Goal: Information Seeking & Learning: Learn about a topic

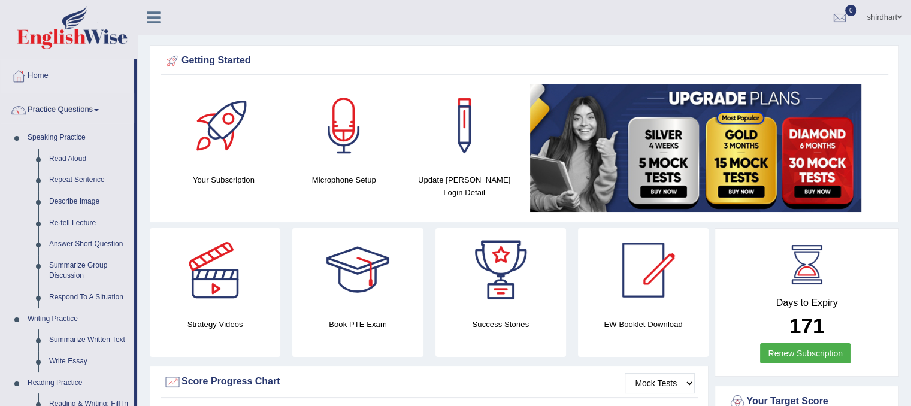
click at [80, 359] on link "Write Essay" at bounding box center [89, 362] width 90 height 22
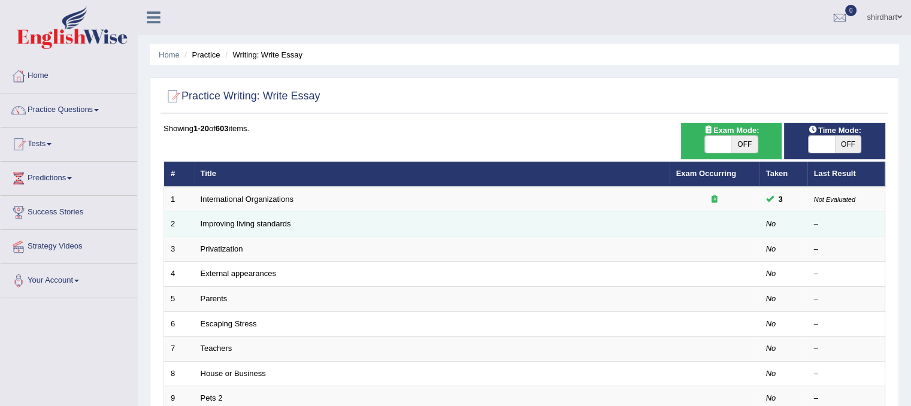
click at [240, 228] on td "Improving living standards" at bounding box center [432, 224] width 476 height 25
click at [238, 221] on link "Improving living standards" at bounding box center [246, 223] width 90 height 9
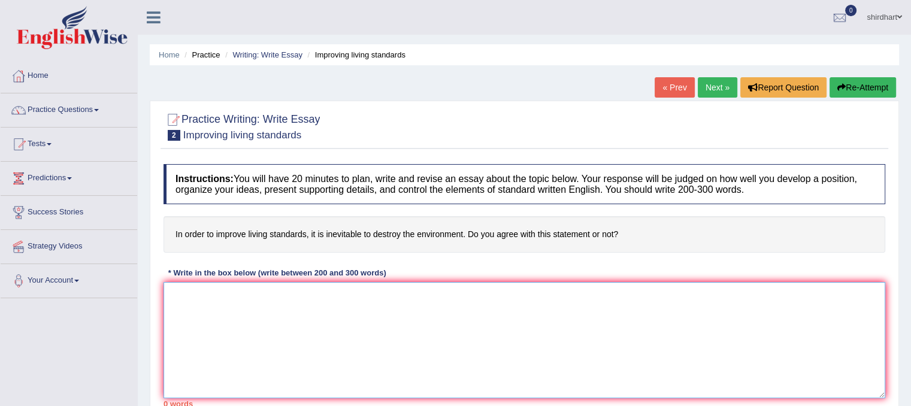
click at [500, 343] on textarea at bounding box center [524, 340] width 722 height 116
paste textarea "The increasing influence of () on our lives has ignited numerous discussion. Th…"
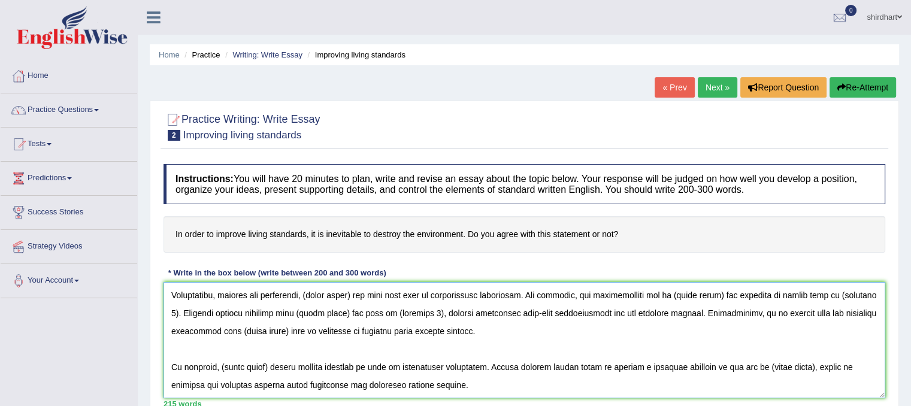
scroll to position [144, 0]
click at [465, 319] on textarea at bounding box center [524, 340] width 722 height 116
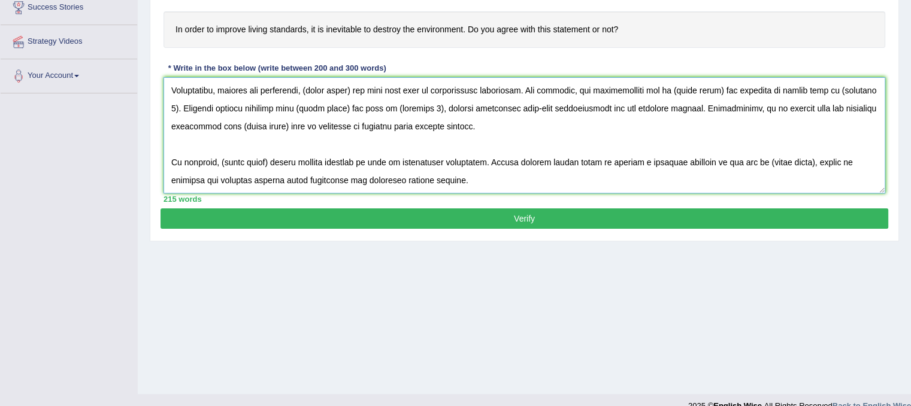
scroll to position [223, 0]
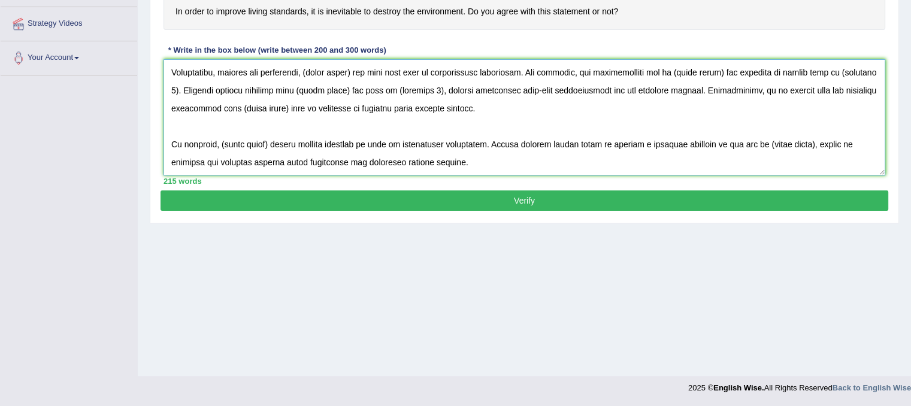
type textarea "The increasing influence of () on our lives has ignited numerous discussion. Th…"
click at [670, 192] on button "Verify" at bounding box center [524, 200] width 728 height 20
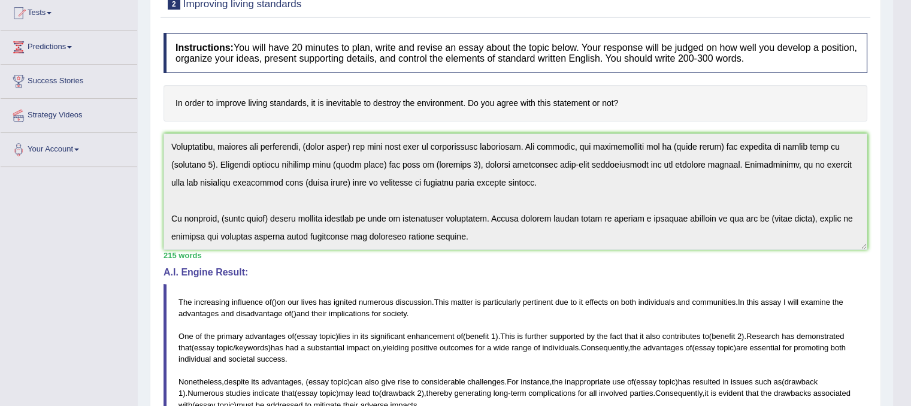
scroll to position [49, 0]
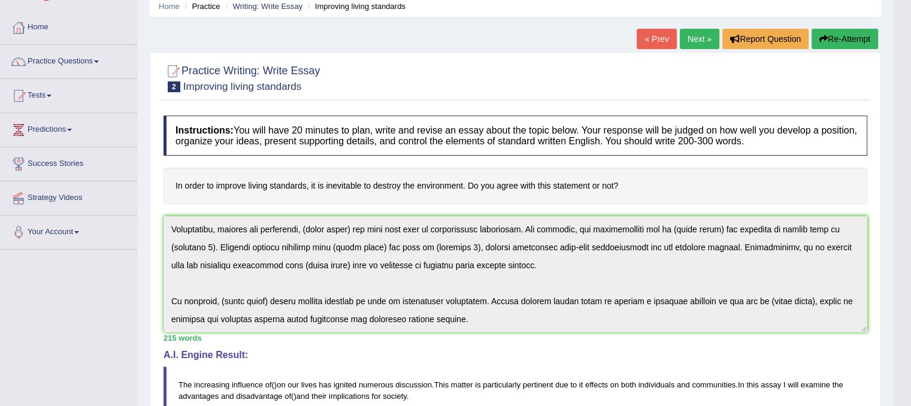
click at [865, 32] on button "Re-Attempt" at bounding box center [844, 39] width 66 height 20
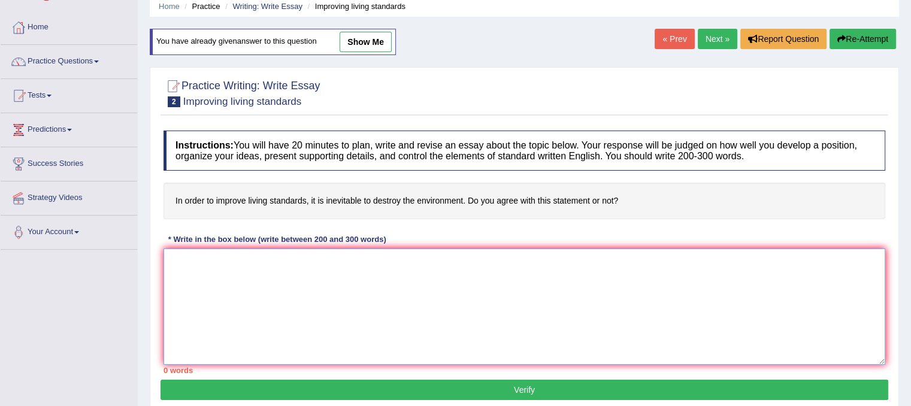
drag, startPoint x: 532, startPoint y: 269, endPoint x: 522, endPoint y: 287, distance: 19.8
click at [522, 287] on textarea at bounding box center [524, 307] width 722 height 116
paste textarea "The increasing influence of () on our lives has ignited numerous discussion. Th…"
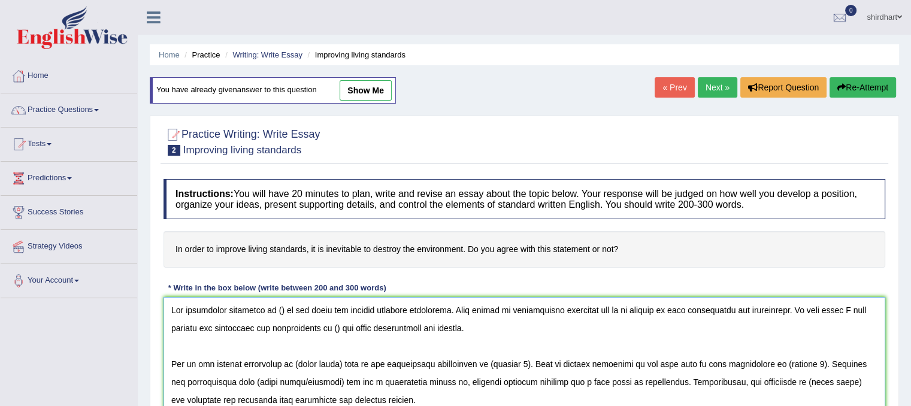
click at [179, 352] on textarea at bounding box center [524, 355] width 722 height 116
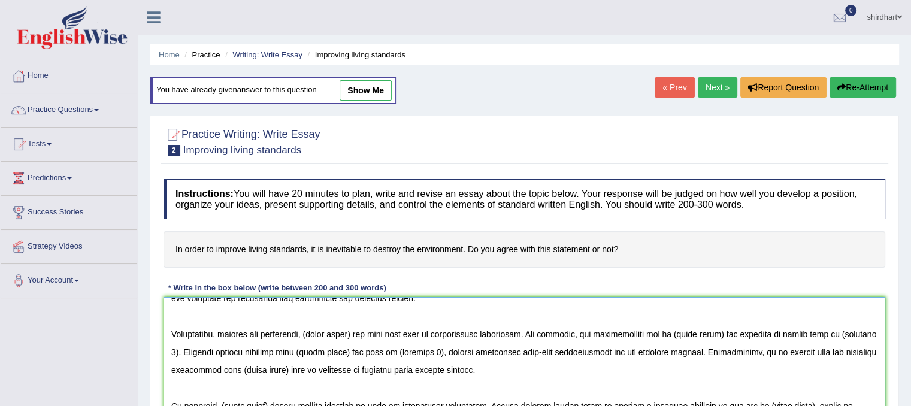
scroll to position [65, 0]
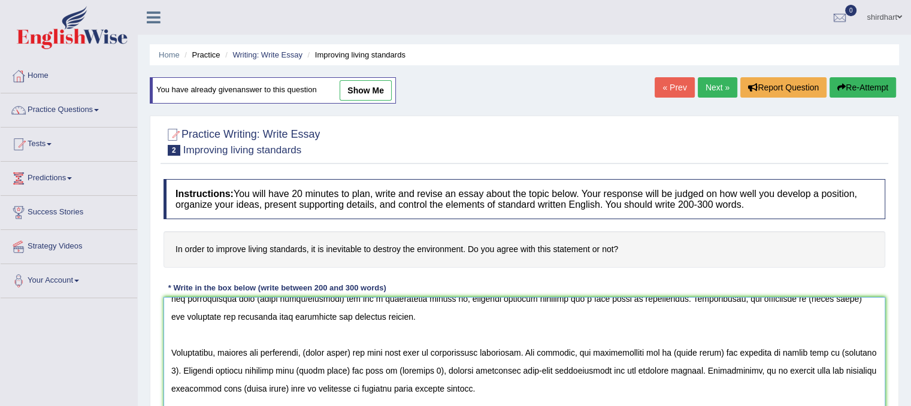
click at [171, 365] on textarea at bounding box center [524, 355] width 722 height 116
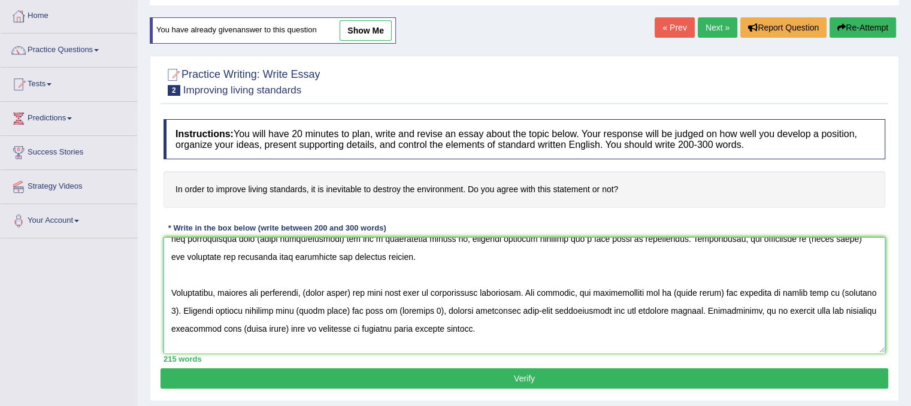
click at [176, 275] on textarea at bounding box center [524, 295] width 722 height 116
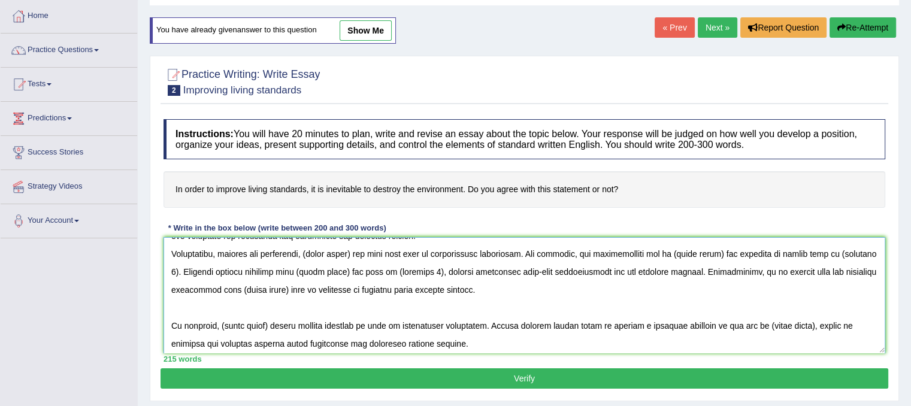
scroll to position [108, 0]
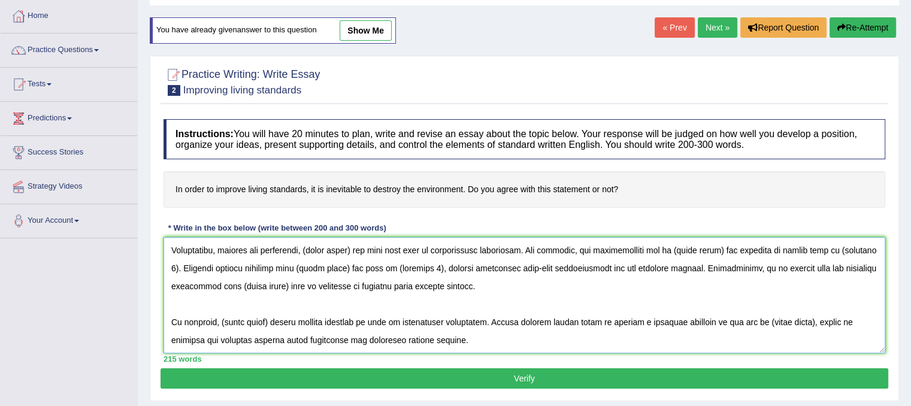
click at [280, 287] on textarea at bounding box center [524, 295] width 722 height 116
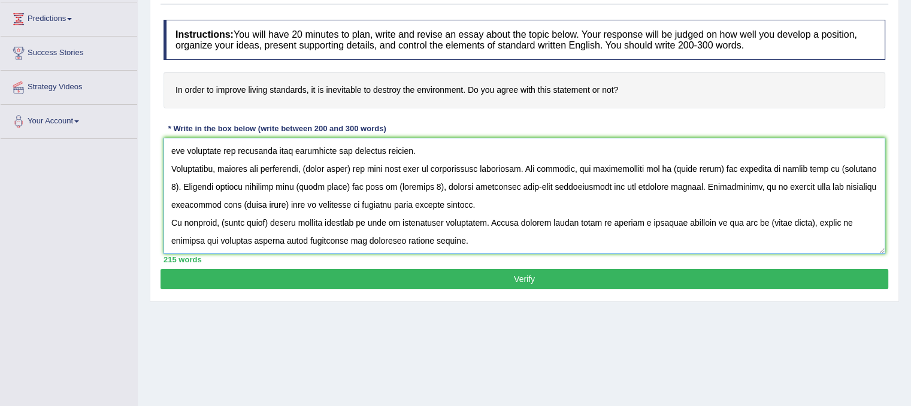
scroll to position [223, 0]
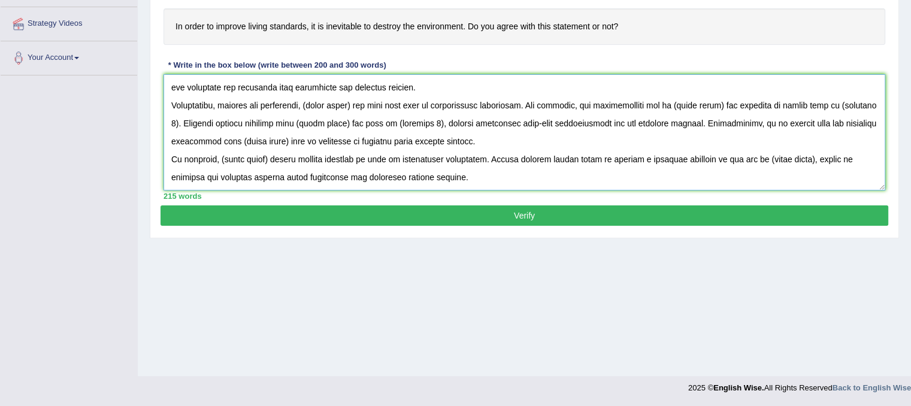
drag, startPoint x: 172, startPoint y: 307, endPoint x: 589, endPoint y: 169, distance: 439.0
click at [589, 169] on textarea at bounding box center [524, 132] width 722 height 116
type textarea "The increasing influence of () on our lives has ignited numerous discussion. Th…"
click at [345, 210] on button "Verify" at bounding box center [524, 215] width 728 height 20
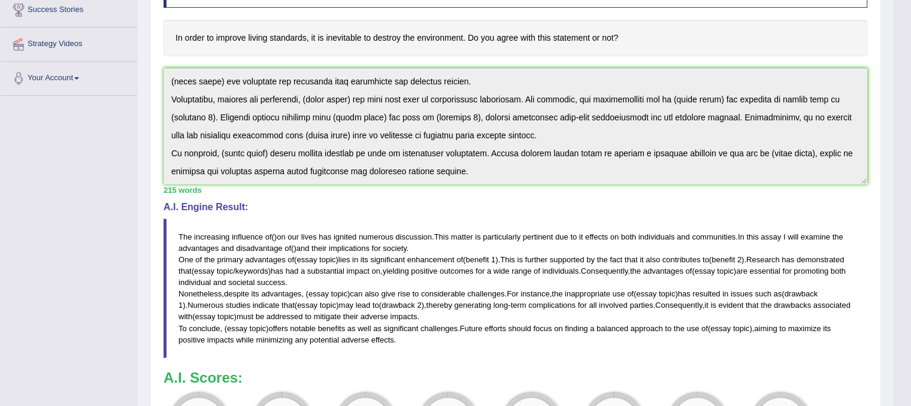
scroll to position [0, 0]
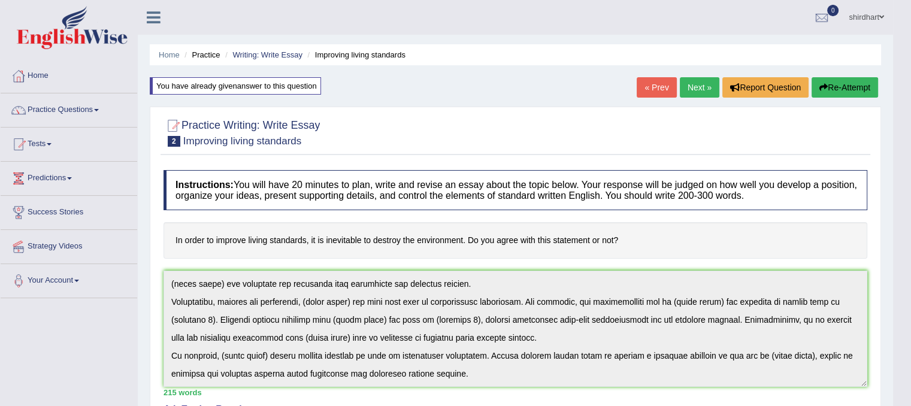
click at [841, 89] on button "Re-Attempt" at bounding box center [844, 87] width 66 height 20
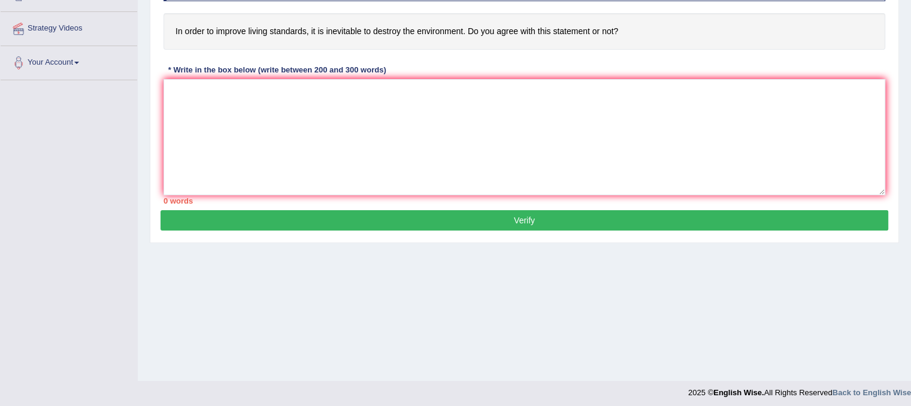
scroll to position [223, 0]
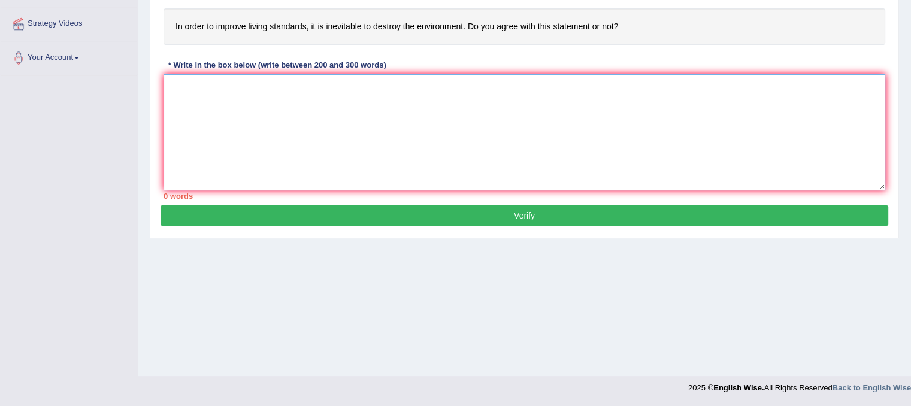
paste textarea "The increasing influence of () on our lives has ignited numerous discussion. Th…"
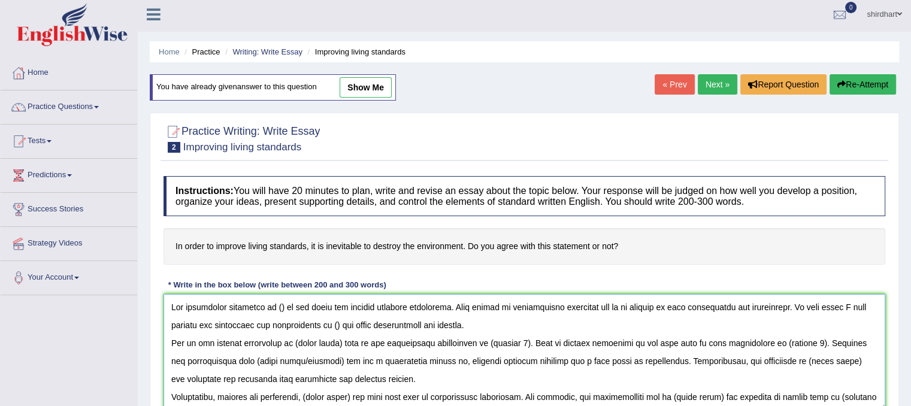
scroll to position [0, 0]
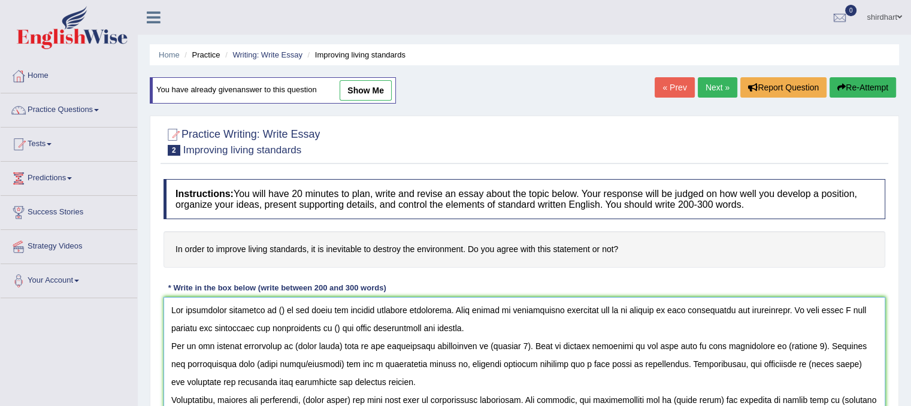
type textarea "The increasing influence of () on our lives has ignited numerous discussion. Th…"
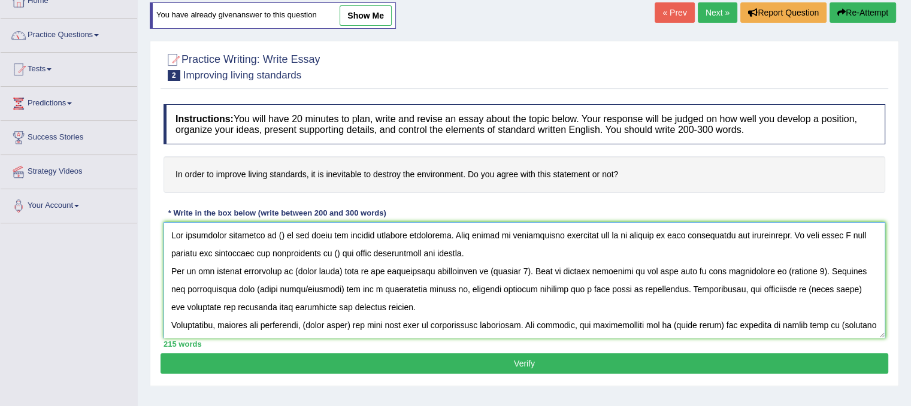
scroll to position [60, 0]
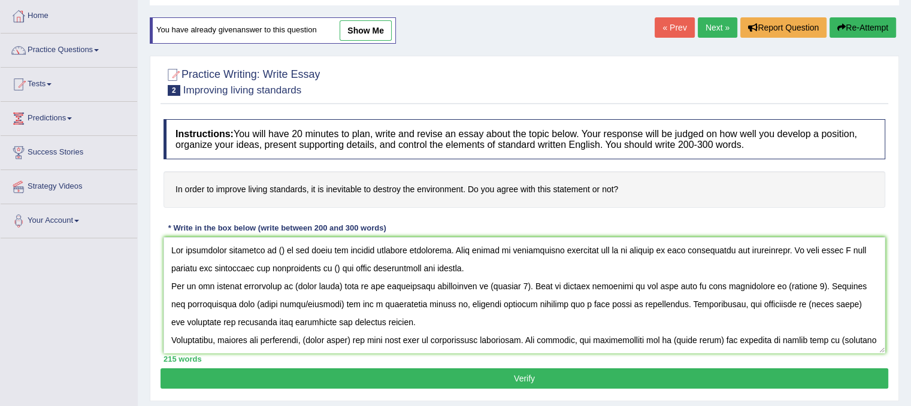
click at [868, 28] on button "Re-Attempt" at bounding box center [862, 27] width 66 height 20
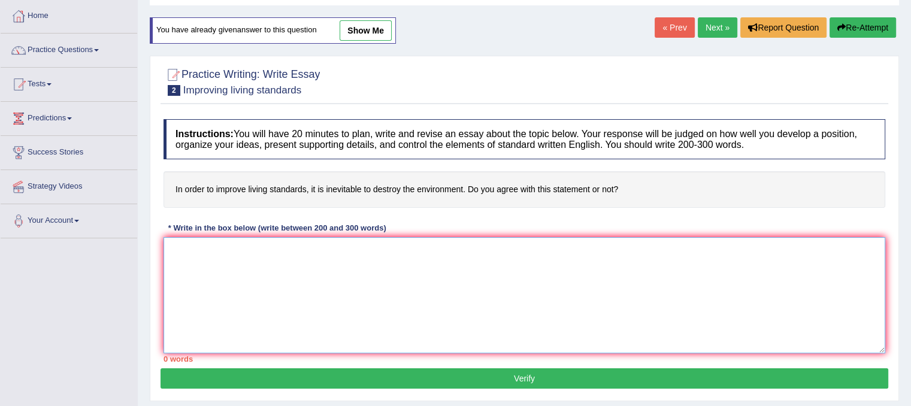
click at [398, 285] on textarea at bounding box center [524, 295] width 722 height 116
paste textarea "The increasing influence of [essay topic] on our lives has ignited numerous dis…"
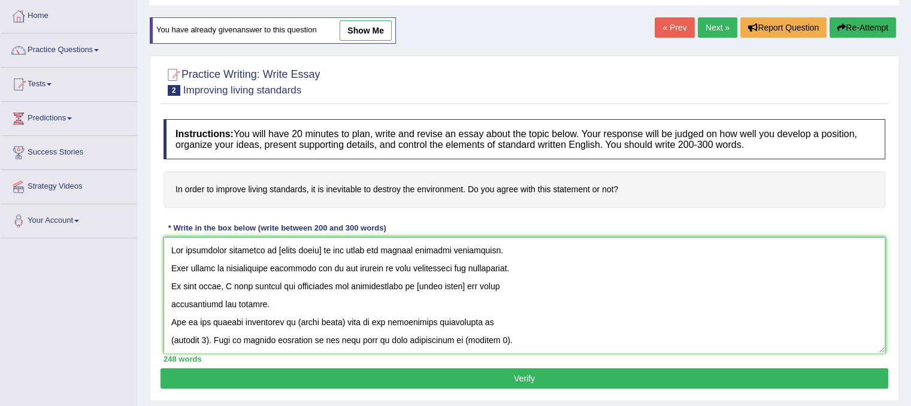
click at [169, 264] on textarea at bounding box center [524, 295] width 722 height 116
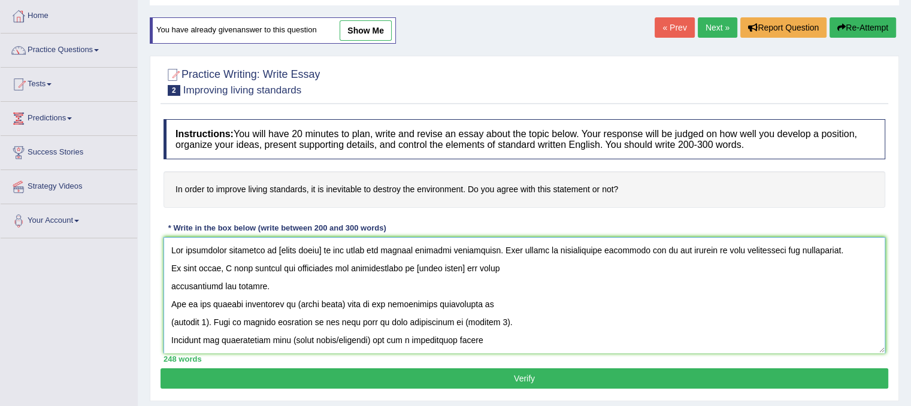
click at [170, 265] on textarea at bounding box center [524, 295] width 722 height 116
click at [171, 283] on textarea at bounding box center [524, 295] width 722 height 116
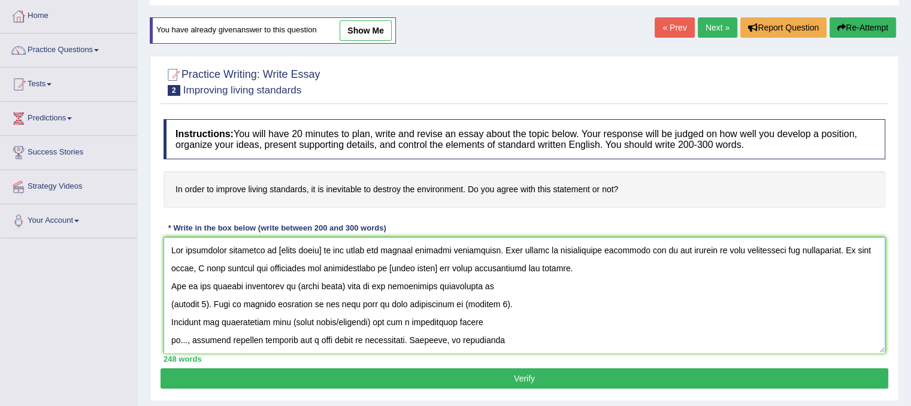
drag, startPoint x: 172, startPoint y: 305, endPoint x: 181, endPoint y: 303, distance: 9.2
click at [173, 305] on textarea at bounding box center [524, 295] width 722 height 116
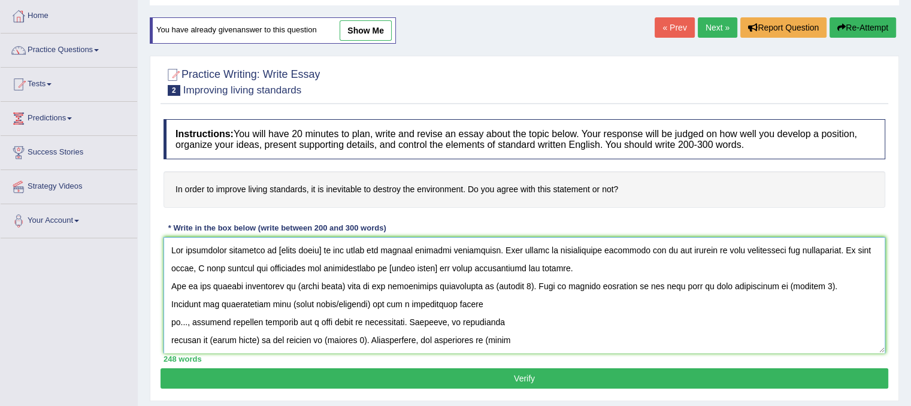
click at [169, 302] on textarea at bounding box center [524, 295] width 722 height 116
click at [174, 301] on textarea at bounding box center [524, 295] width 722 height 116
click at [169, 301] on textarea at bounding box center [524, 295] width 722 height 116
click at [168, 323] on textarea at bounding box center [524, 295] width 722 height 116
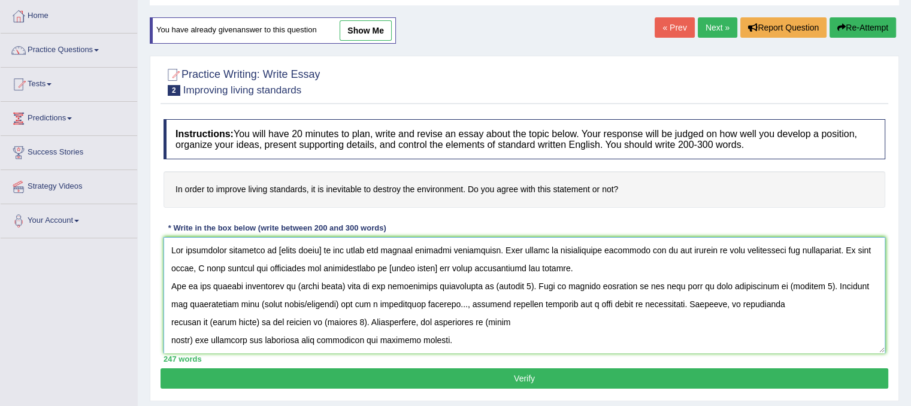
click at [168, 317] on textarea at bounding box center [524, 295] width 722 height 116
click at [169, 319] on textarea at bounding box center [524, 295] width 722 height 116
drag, startPoint x: 169, startPoint y: 339, endPoint x: 176, endPoint y: 340, distance: 6.7
click at [170, 340] on textarea at bounding box center [524, 295] width 722 height 116
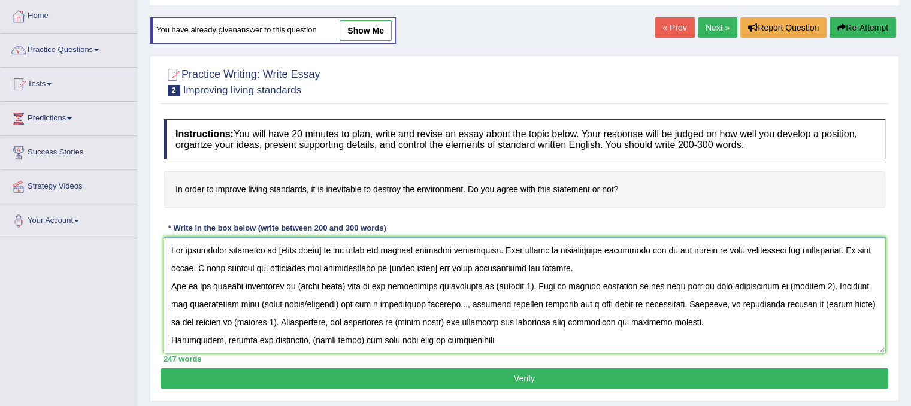
click at [171, 336] on textarea at bounding box center [524, 295] width 722 height 116
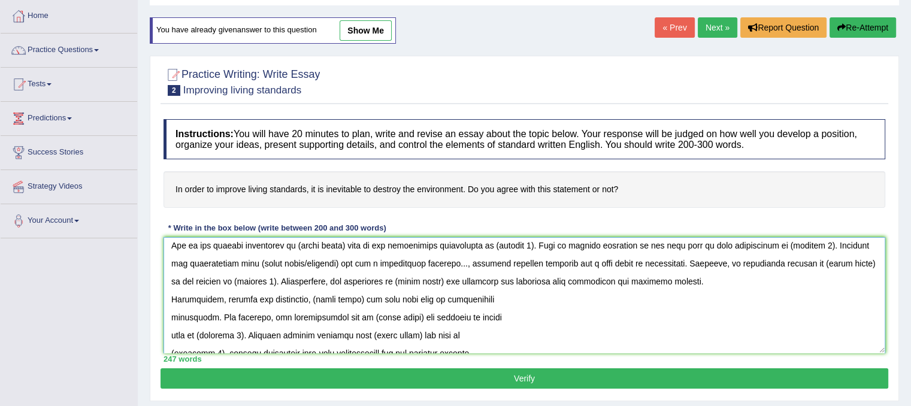
scroll to position [60, 0]
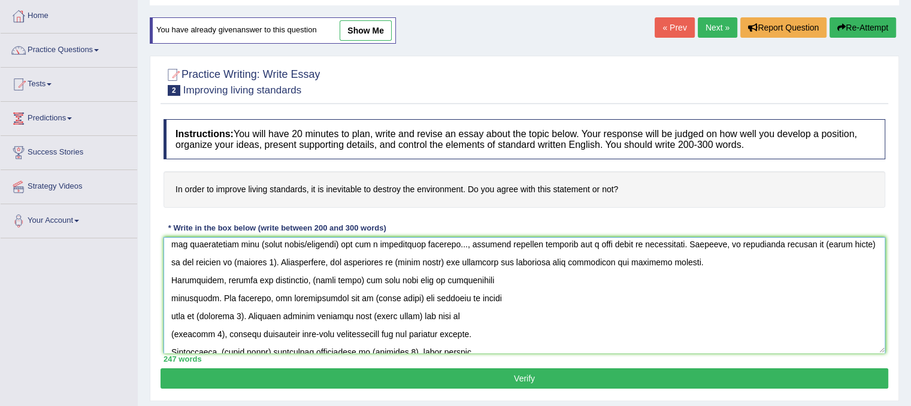
click at [168, 297] on textarea at bounding box center [524, 295] width 722 height 116
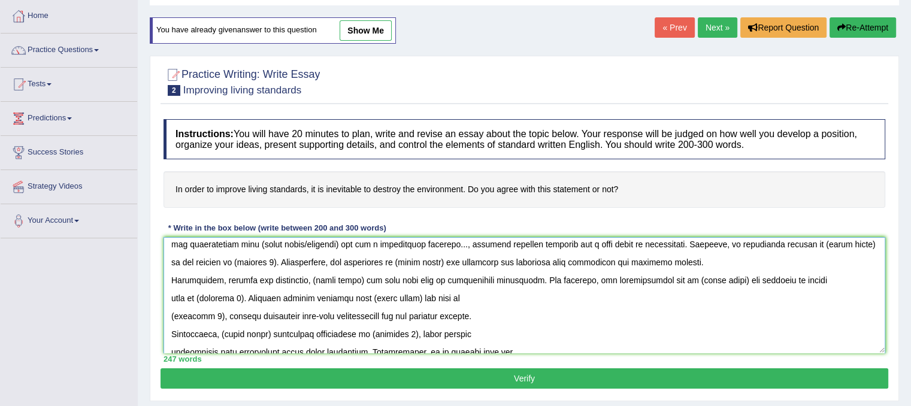
click at [169, 297] on textarea at bounding box center [524, 295] width 722 height 116
click at [170, 297] on textarea at bounding box center [524, 295] width 722 height 116
click at [174, 316] on textarea at bounding box center [524, 295] width 722 height 116
click at [169, 314] on textarea at bounding box center [524, 295] width 722 height 116
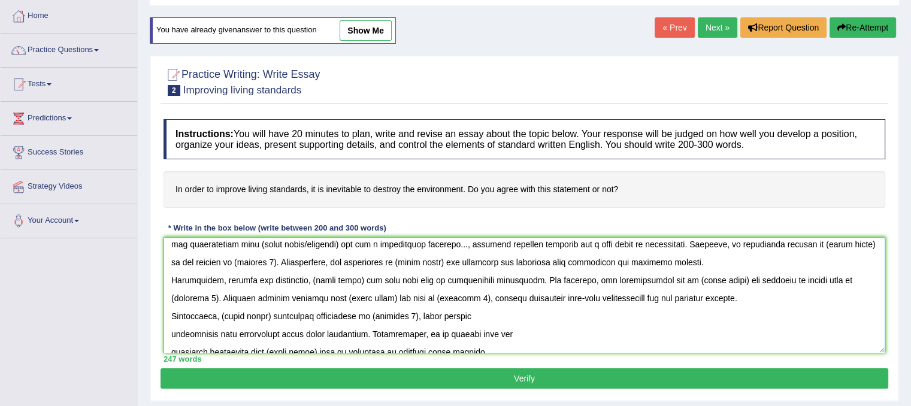
click at [169, 316] on textarea at bounding box center [524, 295] width 722 height 116
click at [170, 311] on textarea at bounding box center [524, 295] width 722 height 116
click at [168, 331] on textarea at bounding box center [524, 295] width 722 height 116
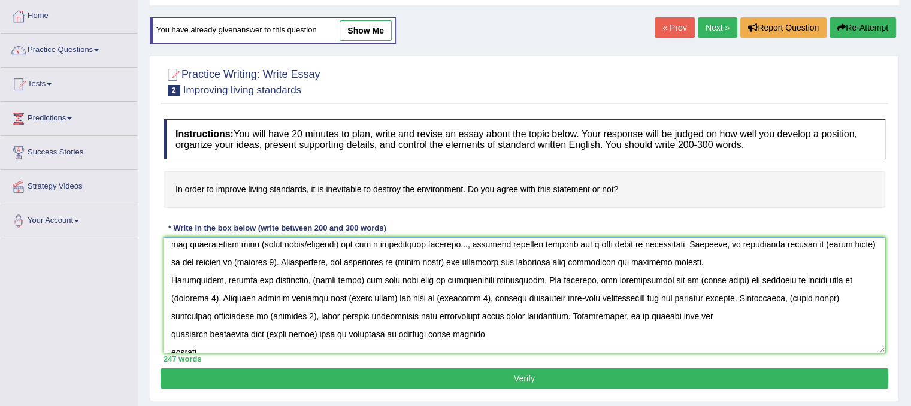
drag, startPoint x: 170, startPoint y: 332, endPoint x: 177, endPoint y: 331, distance: 7.3
click at [170, 331] on textarea at bounding box center [524, 295] width 722 height 116
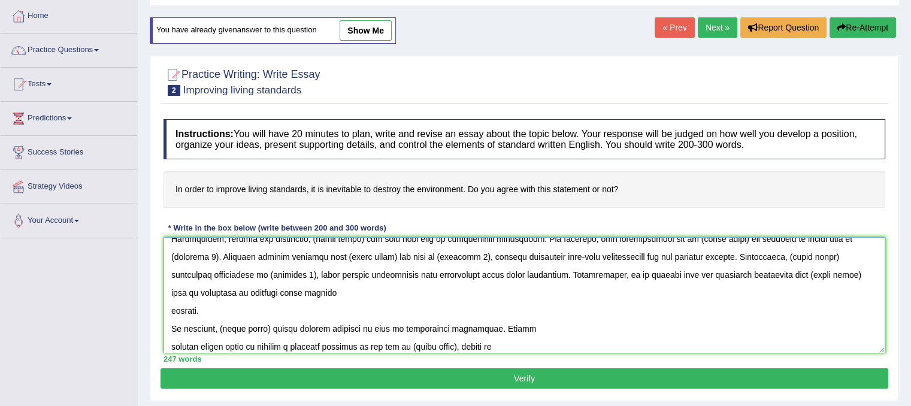
scroll to position [120, 0]
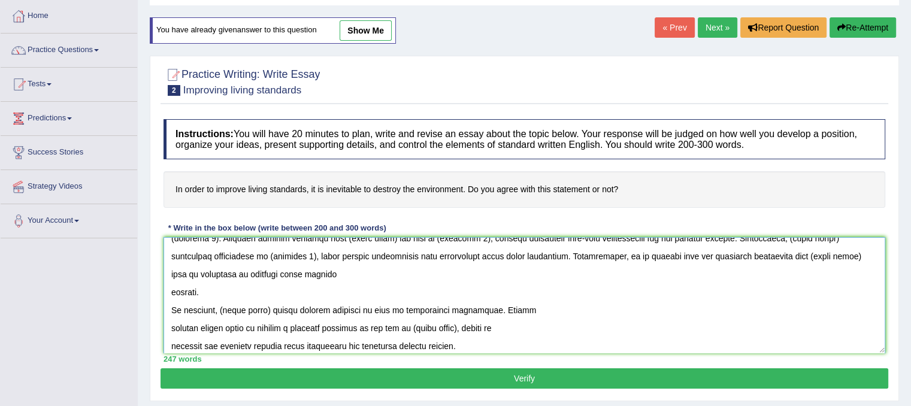
click at [169, 292] on textarea at bounding box center [524, 295] width 722 height 116
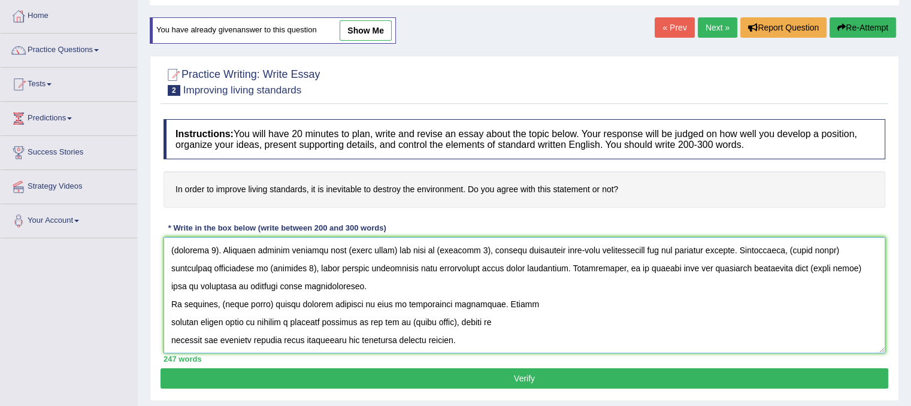
scroll to position [102, 0]
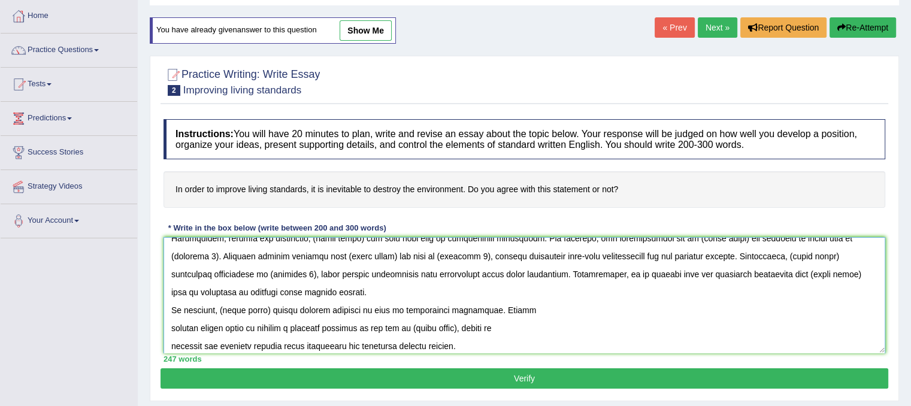
click at [171, 328] on textarea at bounding box center [524, 295] width 722 height 116
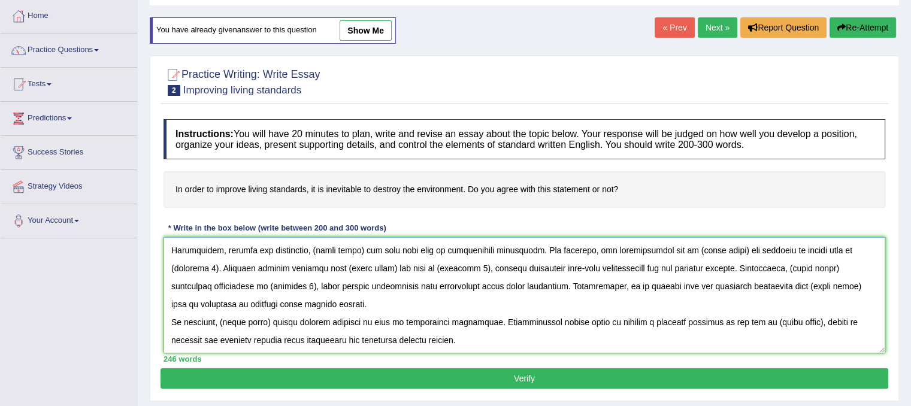
scroll to position [90, 0]
click at [170, 336] on textarea at bounding box center [524, 295] width 722 height 116
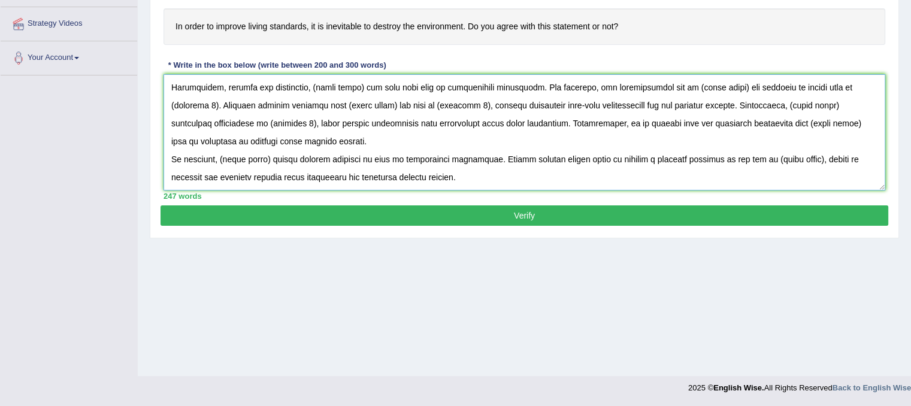
drag, startPoint x: 168, startPoint y: 84, endPoint x: 489, endPoint y: 175, distance: 334.4
click at [480, 183] on textarea at bounding box center [524, 132] width 722 height 116
type textarea "The increasing influence of [essay topic] on our lives has ignited numerous dis…"
click at [390, 209] on button "Verify" at bounding box center [524, 215] width 728 height 20
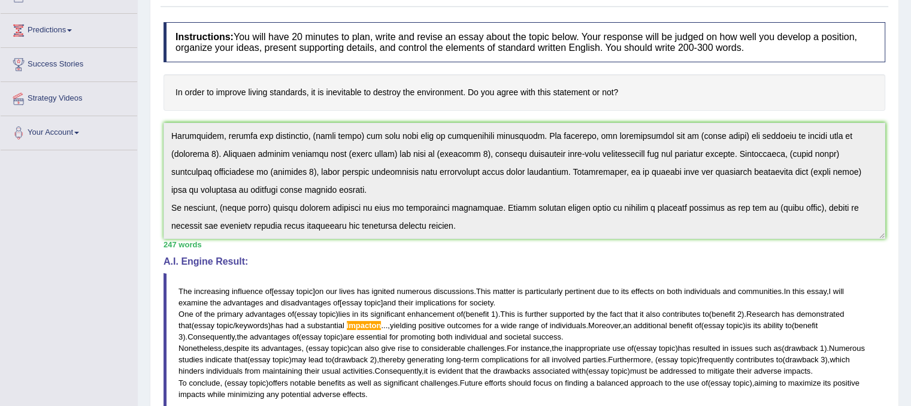
scroll to position [140, 0]
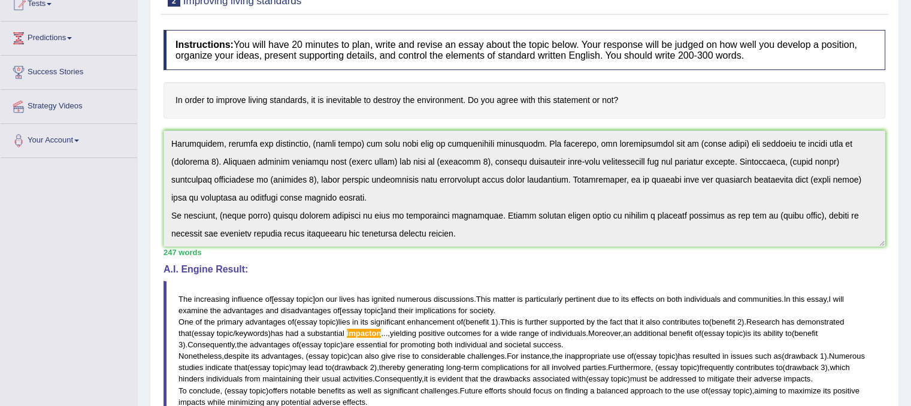
click at [323, 298] on span "on" at bounding box center [319, 299] width 8 height 9
click at [331, 252] on div "247 words" at bounding box center [524, 252] width 722 height 11
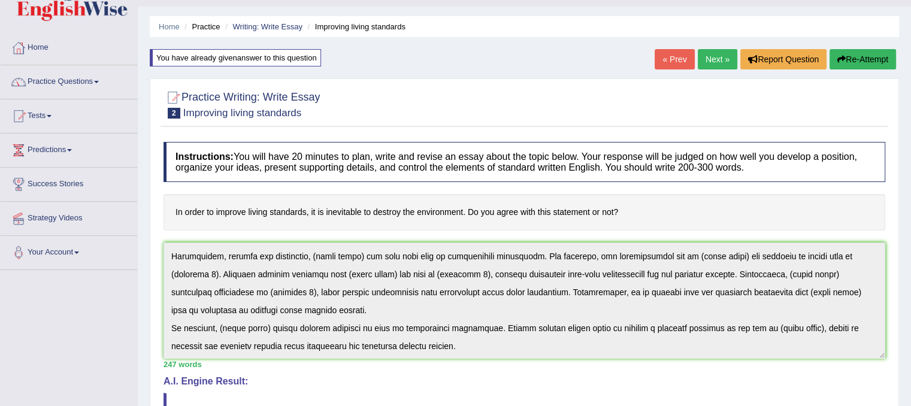
scroll to position [0, 0]
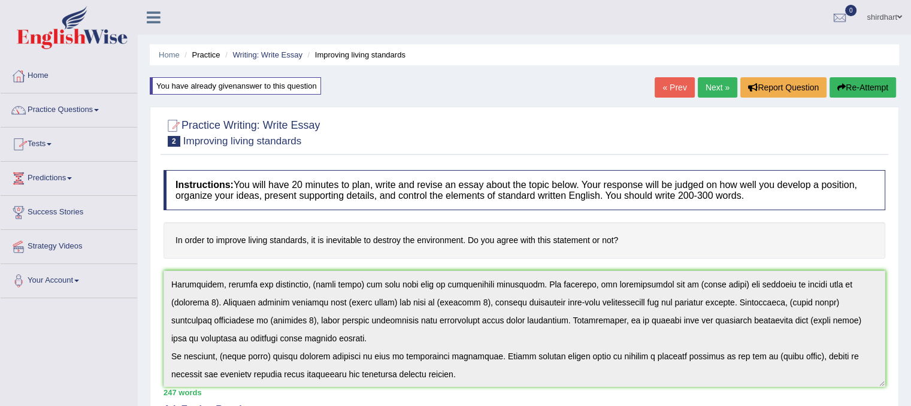
click at [63, 113] on link "Practice Questions" at bounding box center [69, 108] width 137 height 30
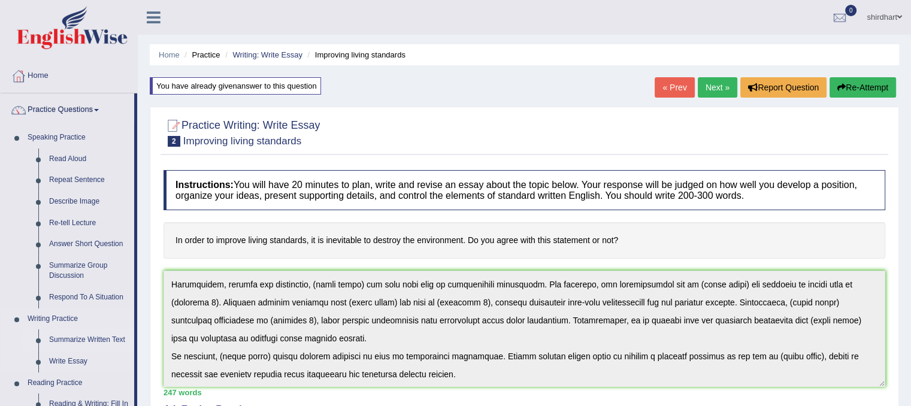
click at [57, 340] on link "Summarize Written Text" at bounding box center [89, 340] width 90 height 22
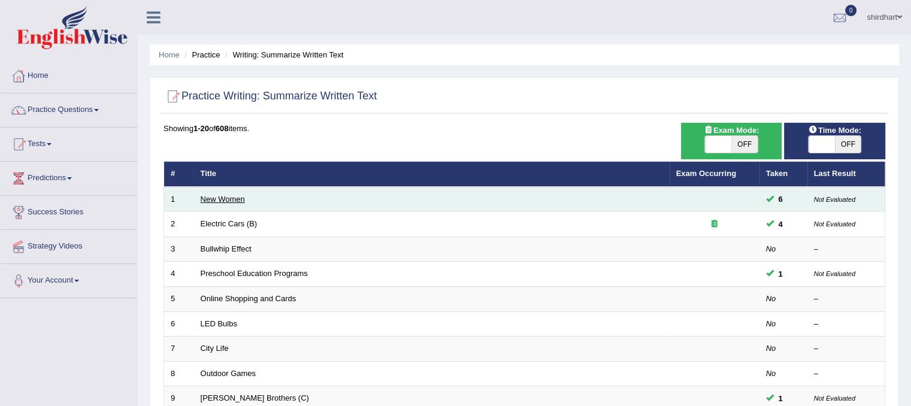
click at [243, 199] on link "New Women" at bounding box center [223, 199] width 44 height 9
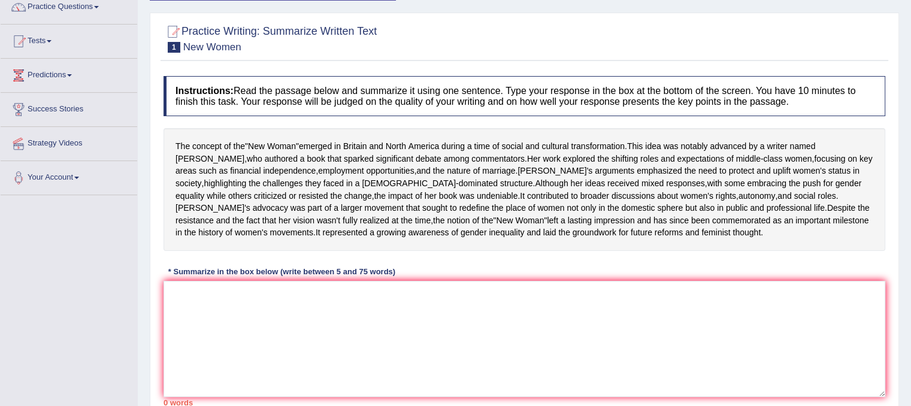
scroll to position [43, 0]
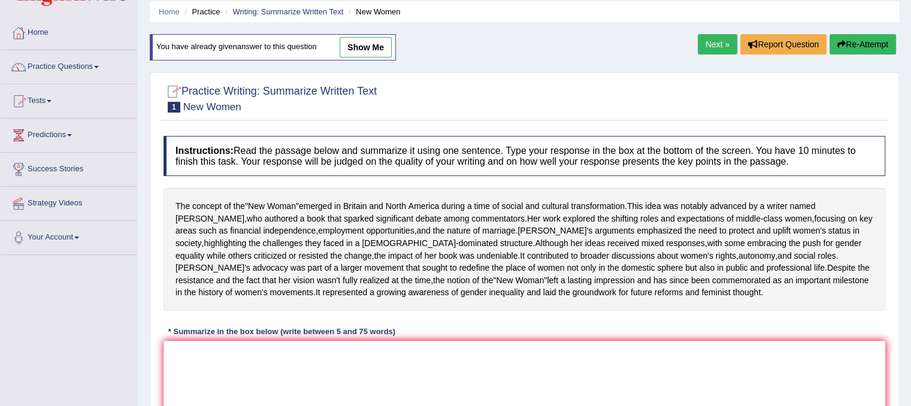
click at [347, 50] on link "show me" at bounding box center [366, 47] width 52 height 20
type textarea "The history of "New Women" made an important milestone history in women movemen…"
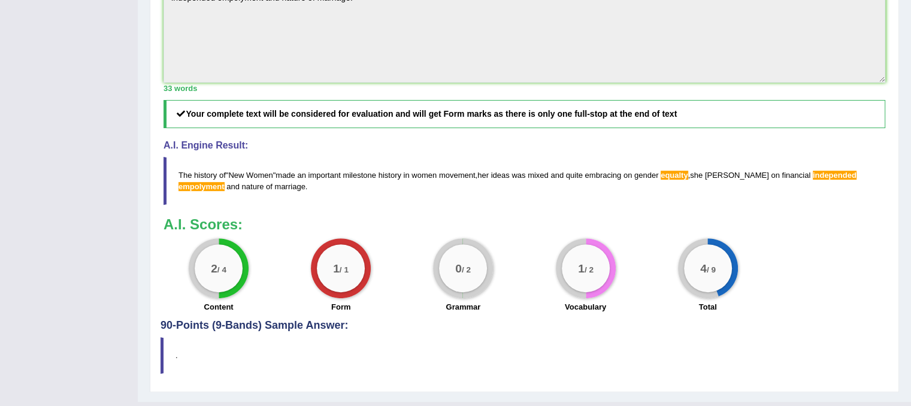
scroll to position [410, 0]
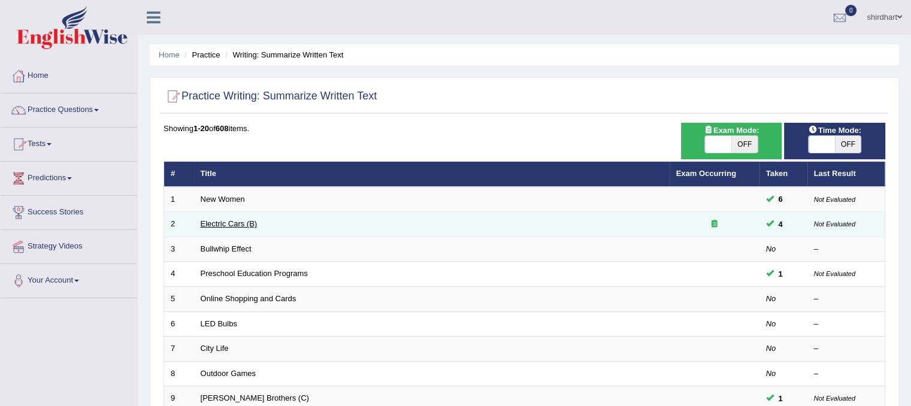
click at [229, 222] on link "Electric Cars (B)" at bounding box center [229, 223] width 57 height 9
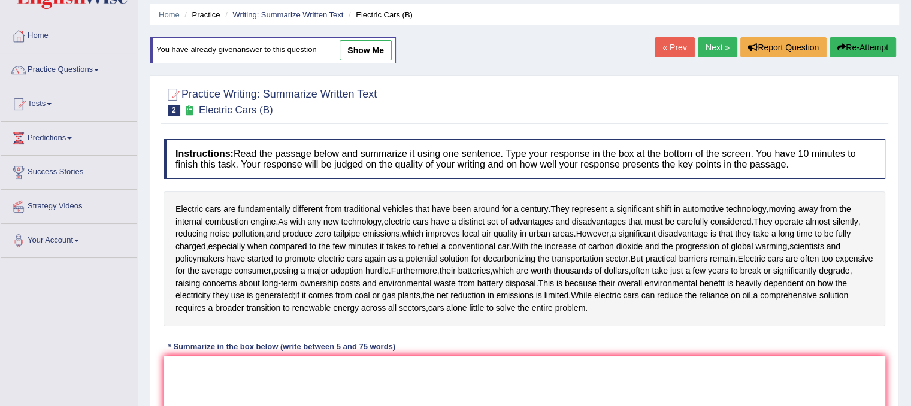
scroll to position [120, 0]
